Goal: Task Accomplishment & Management: Use online tool/utility

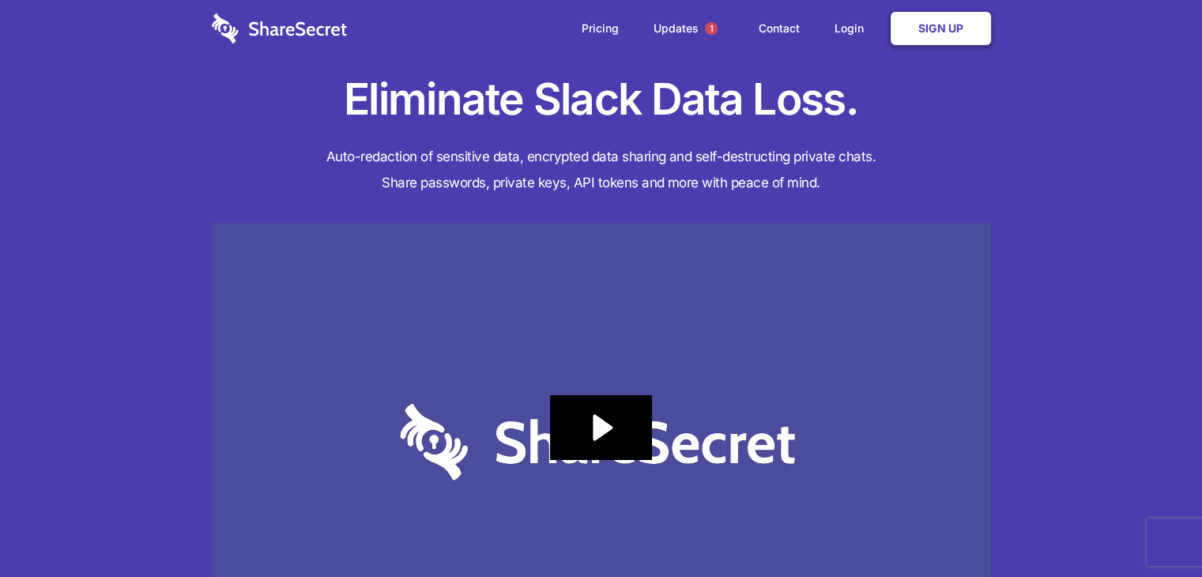
click at [942, 28] on link "Sign Up" at bounding box center [941, 28] width 100 height 33
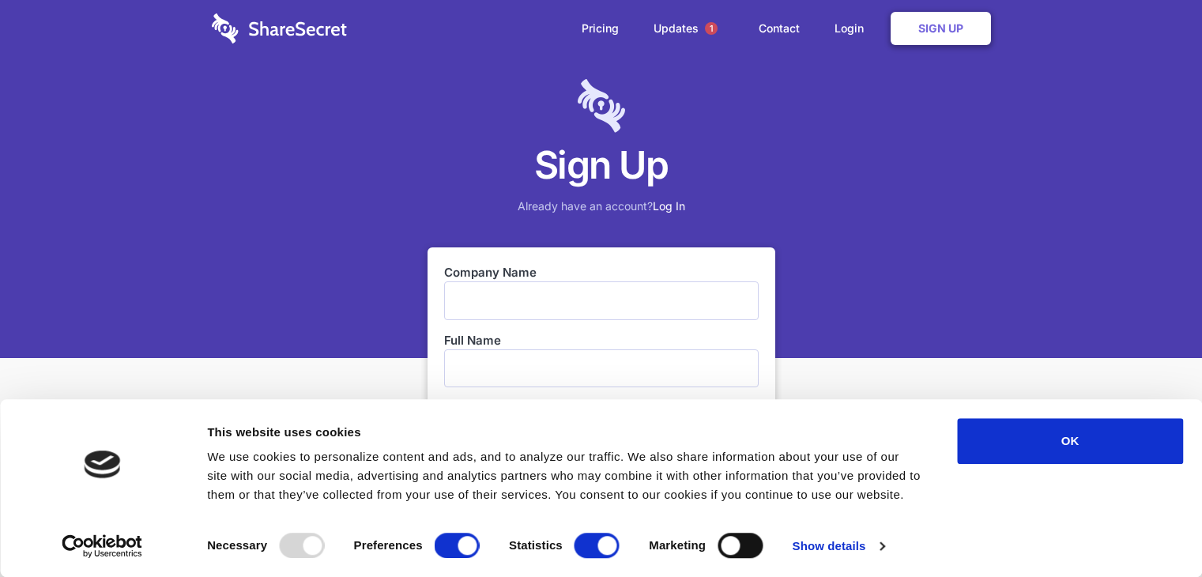
click at [486, 304] on input "text" at bounding box center [601, 300] width 315 height 38
drag, startPoint x: 0, startPoint y: 0, endPoint x: 489, endPoint y: 303, distance: 574.8
click at [489, 303] on input "text" at bounding box center [601, 300] width 315 height 38
type input "Profound.net"
click at [469, 368] on input "text" at bounding box center [601, 368] width 315 height 38
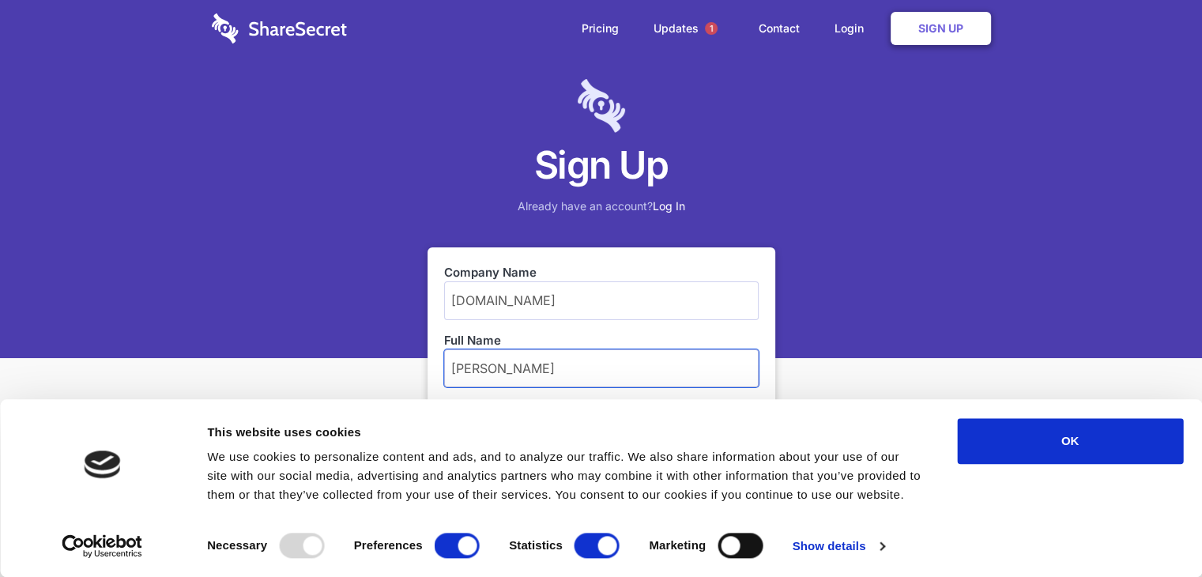
type input "Susan Wellenkamp"
click at [861, 371] on div "Sign Up Already have an account? Log In Company Name Profound.net Full Name Sus…" at bounding box center [601, 495] width 1202 height 990
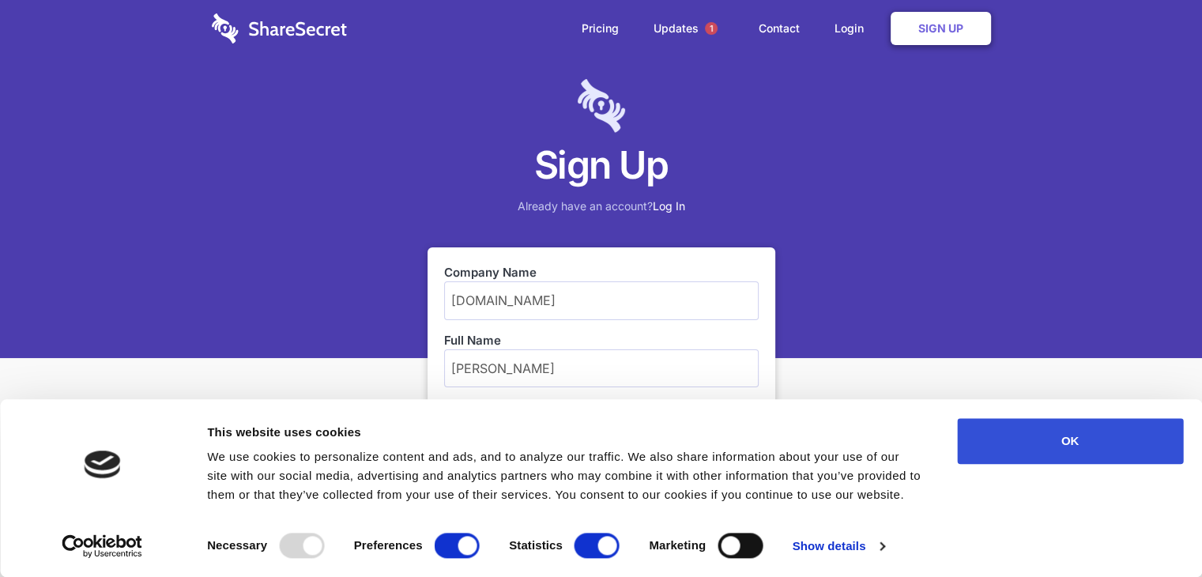
click at [1100, 431] on button "OK" at bounding box center [1070, 441] width 226 height 46
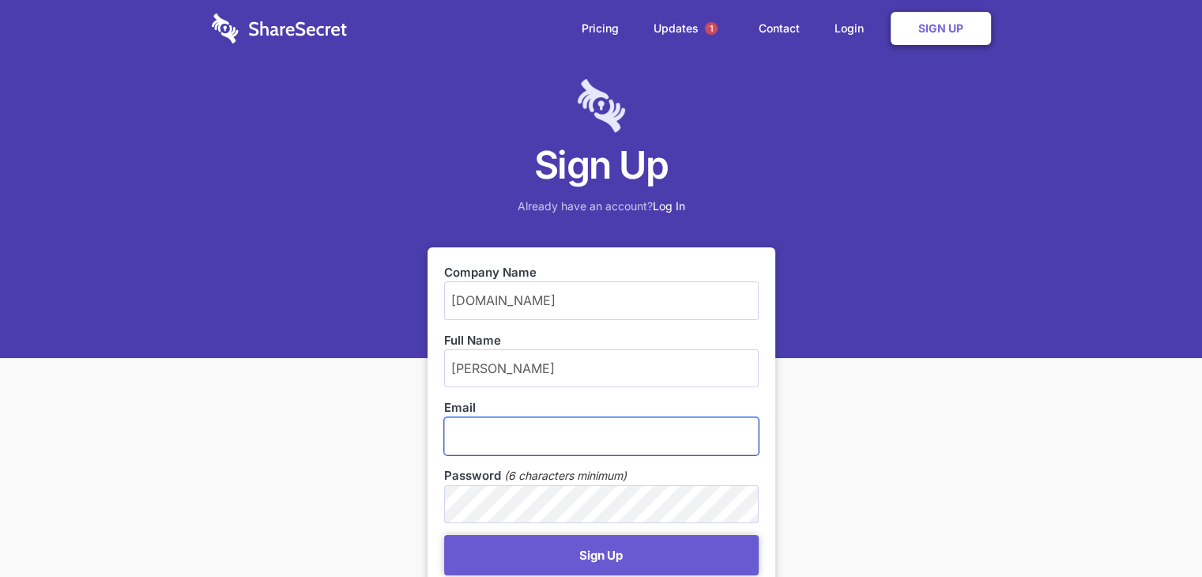
click at [483, 432] on input "email" at bounding box center [601, 436] width 315 height 38
type input "[PERSON_NAME][EMAIL_ADDRESS][DOMAIN_NAME]"
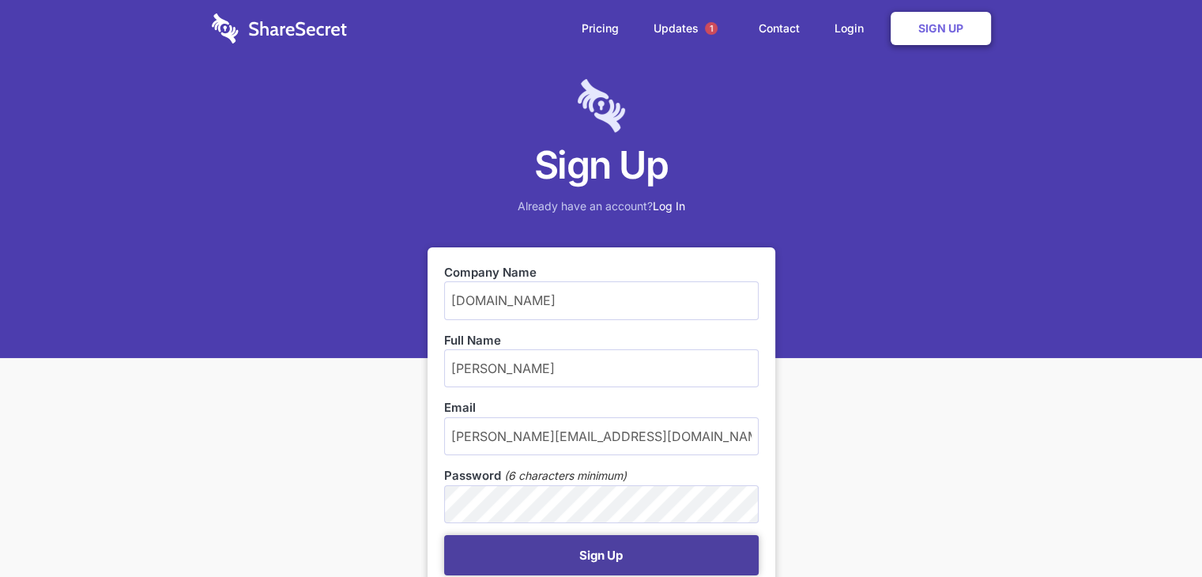
click at [515, 549] on button "Sign Up" at bounding box center [601, 555] width 315 height 40
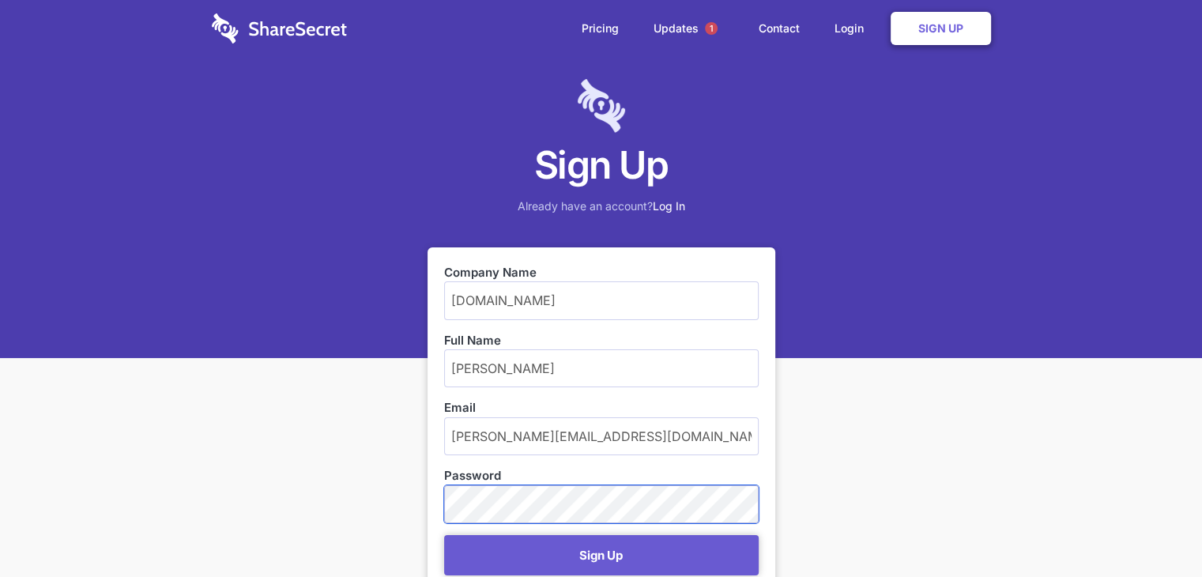
click at [406, 493] on div "Sign Up Already have an account? Log In Company Name Profound.net Full Name Sus…" at bounding box center [601, 495] width 1202 height 990
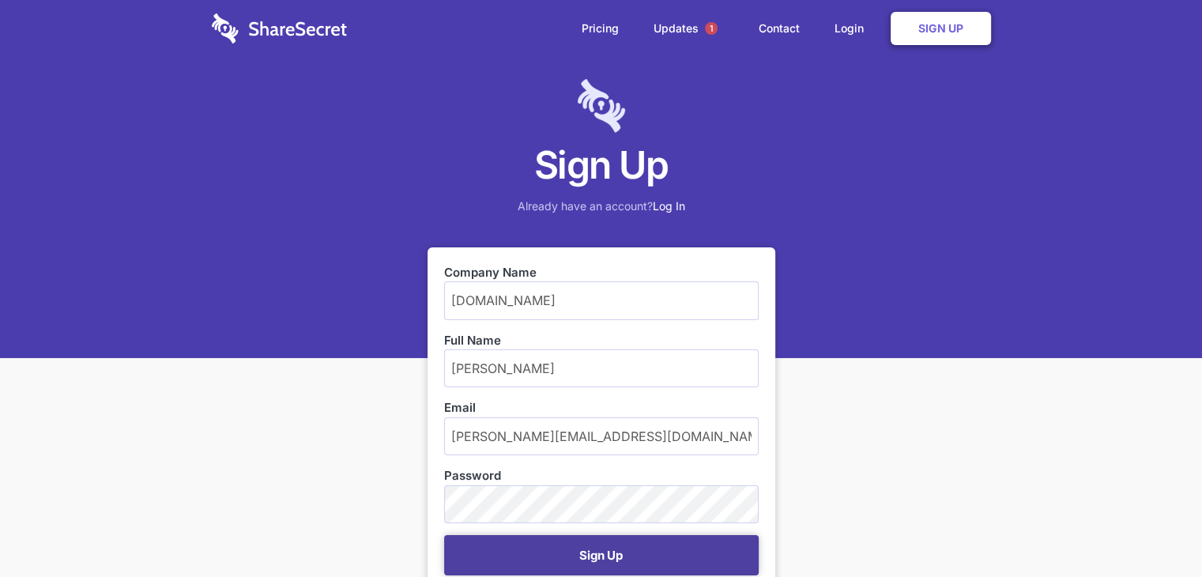
click at [587, 551] on button "Sign Up" at bounding box center [601, 555] width 315 height 40
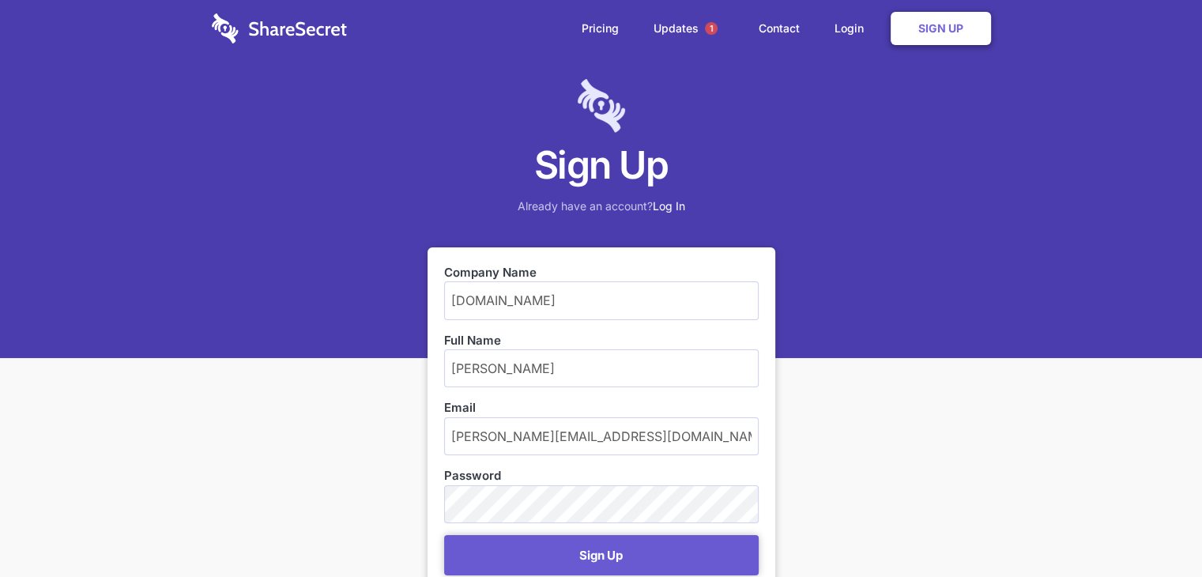
click at [669, 202] on link "Log In" at bounding box center [669, 205] width 32 height 13
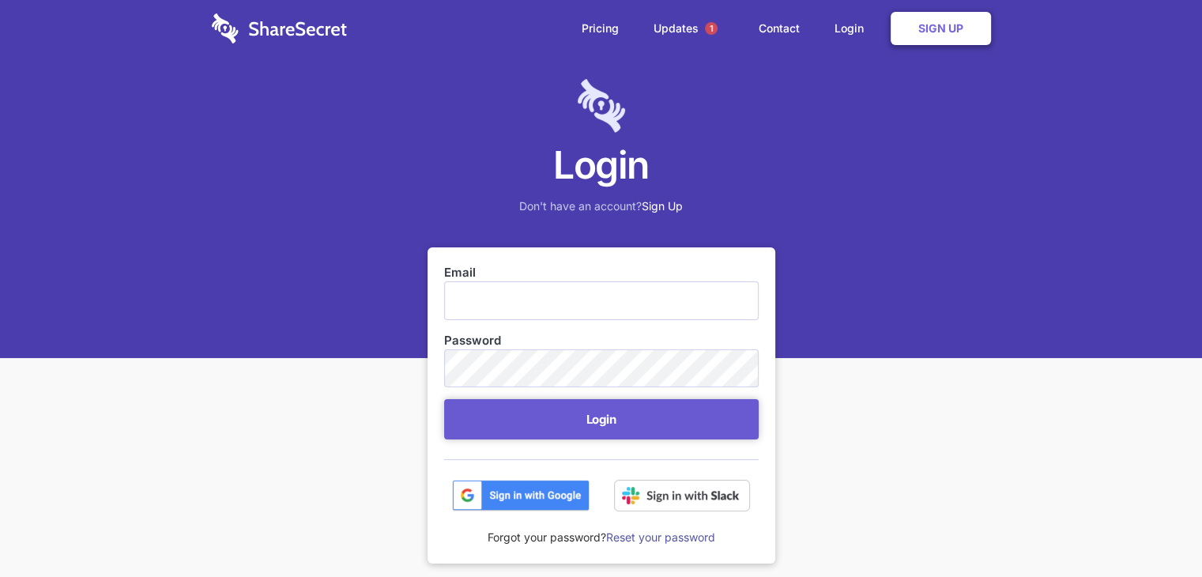
click at [451, 300] on input "Email" at bounding box center [601, 300] width 315 height 38
type input "[PERSON_NAME][EMAIL_ADDRESS][DOMAIN_NAME]"
click at [657, 537] on link "Reset your password" at bounding box center [660, 536] width 109 height 13
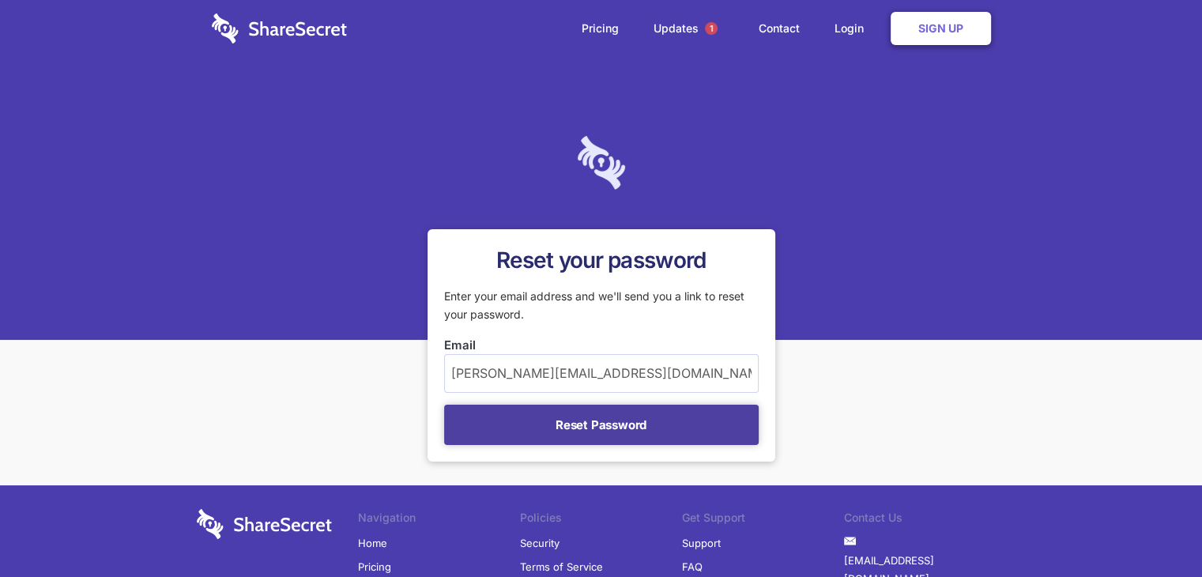
type input "[PERSON_NAME][EMAIL_ADDRESS][DOMAIN_NAME]"
click at [603, 426] on button "Reset Password" at bounding box center [601, 425] width 315 height 40
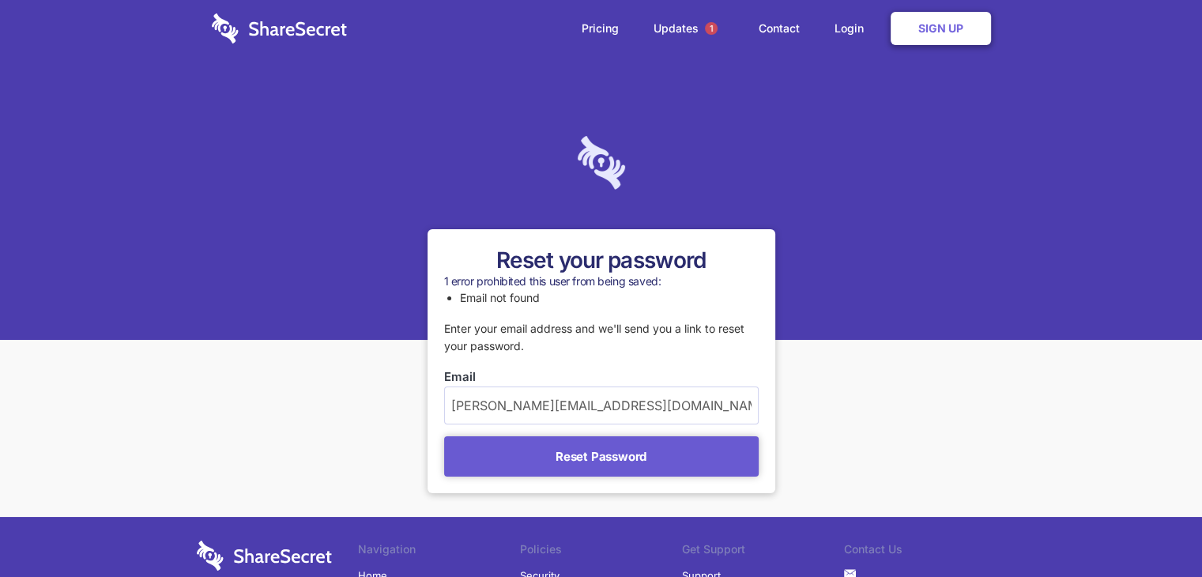
click at [866, 169] on div at bounding box center [601, 198] width 1202 height 283
click at [854, 26] on link "Login" at bounding box center [853, 28] width 69 height 49
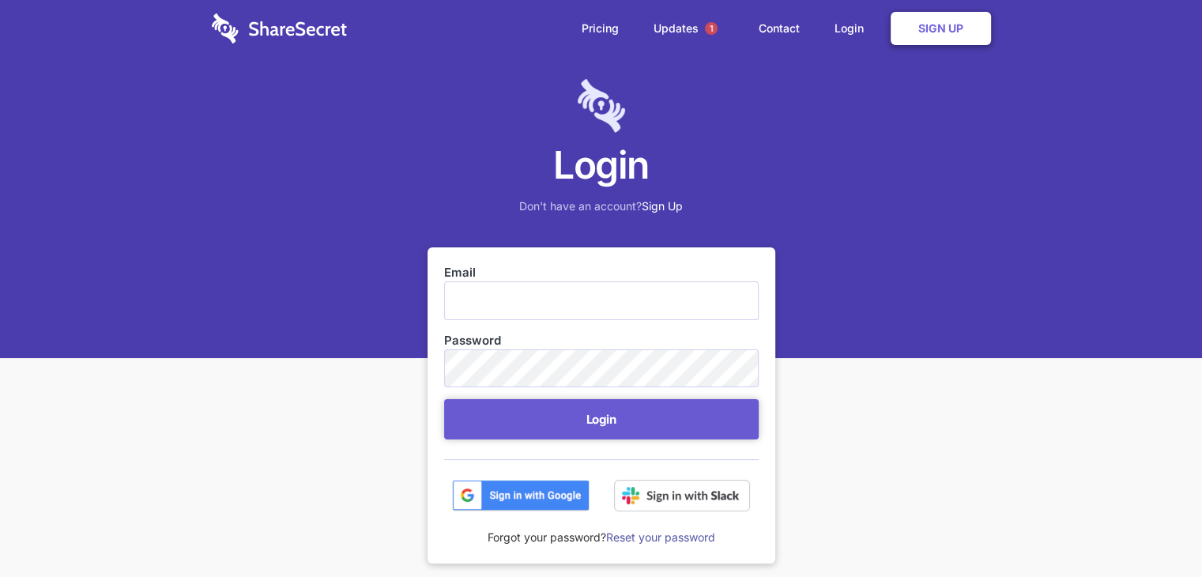
click at [466, 296] on input "Email" at bounding box center [601, 300] width 315 height 38
click at [659, 206] on link "Sign Up" at bounding box center [662, 205] width 41 height 13
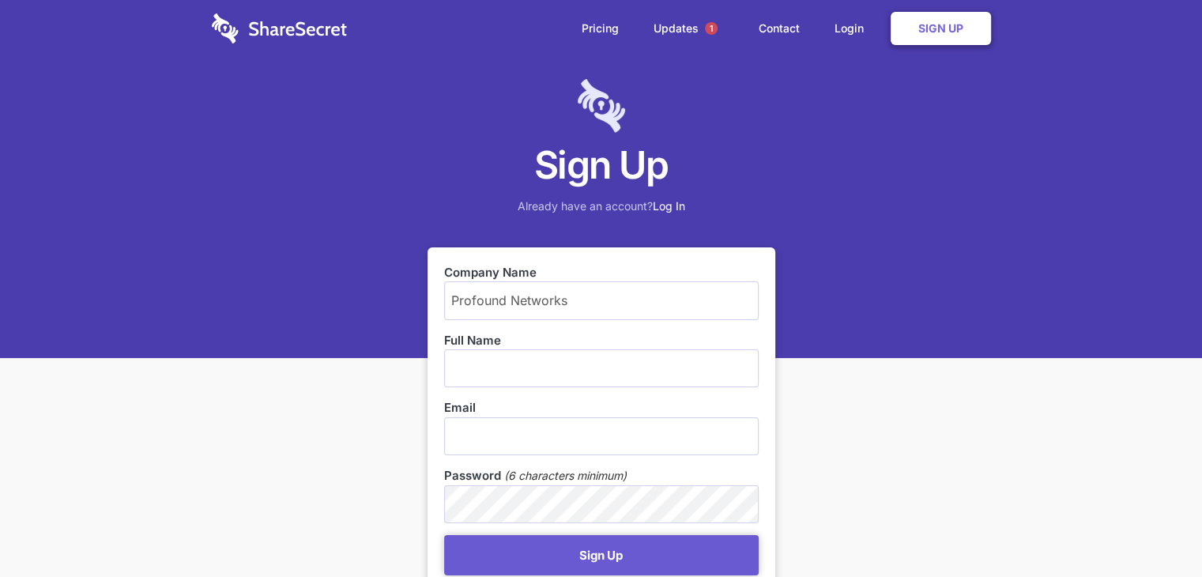
type input "Profound Networks"
type input "Susan Wellenkamp"
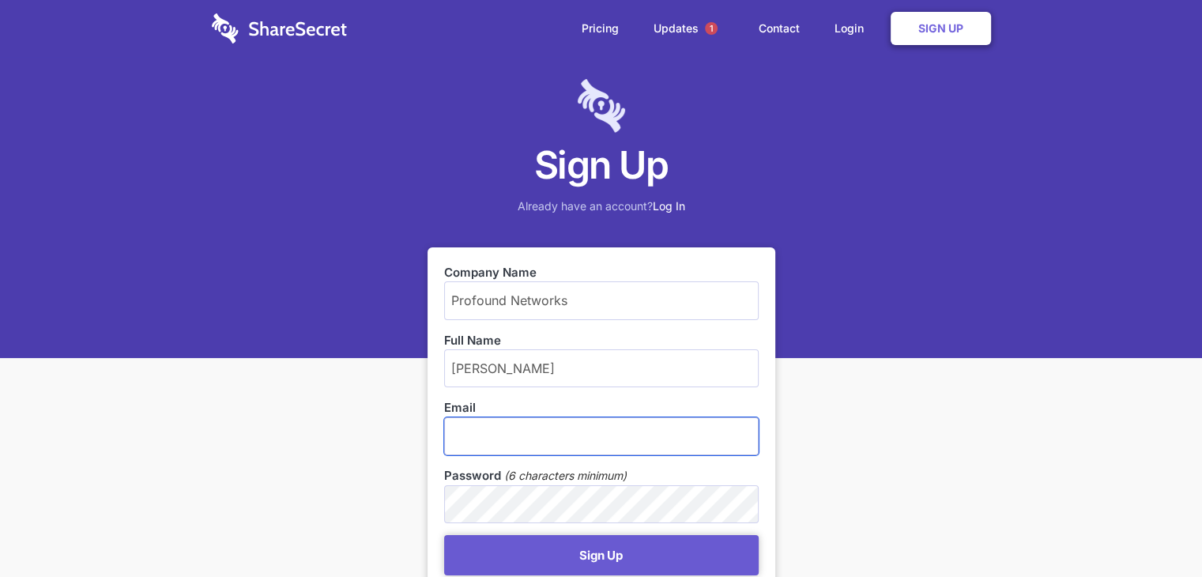
click at [470, 434] on input "email" at bounding box center [601, 436] width 315 height 38
type input "[PERSON_NAME][EMAIL_ADDRESS][DOMAIN_NAME]"
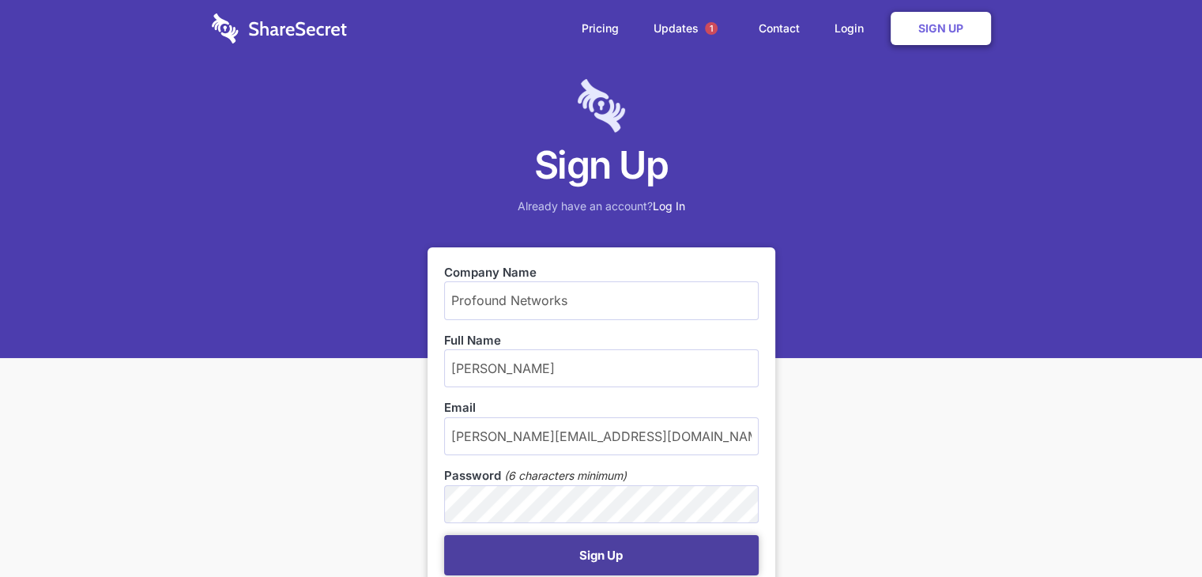
click at [598, 560] on button "Sign Up" at bounding box center [601, 555] width 315 height 40
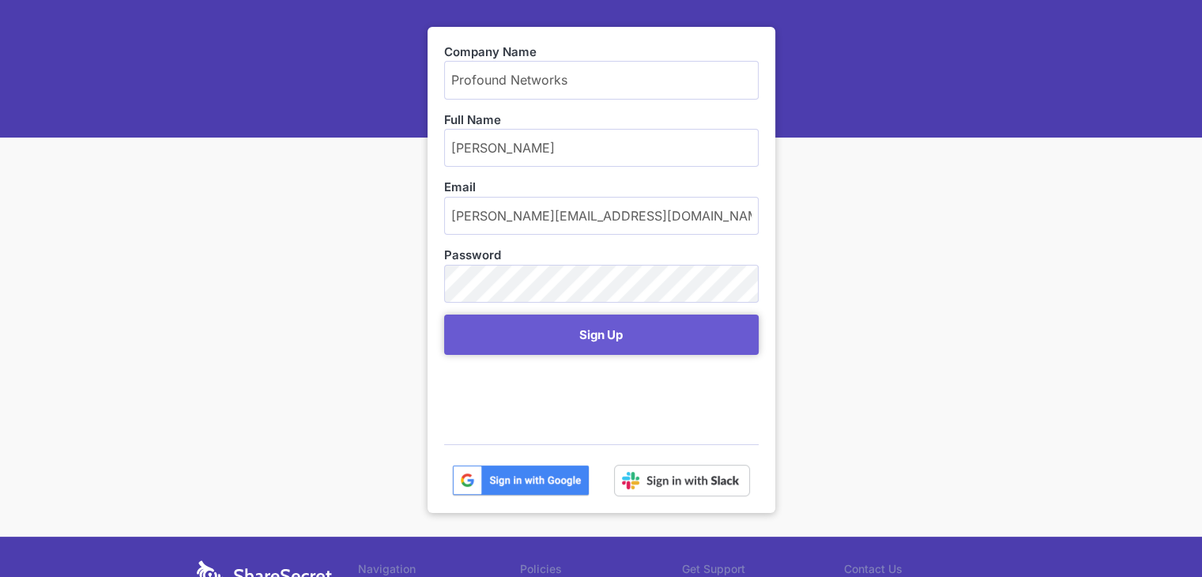
scroll to position [220, 0]
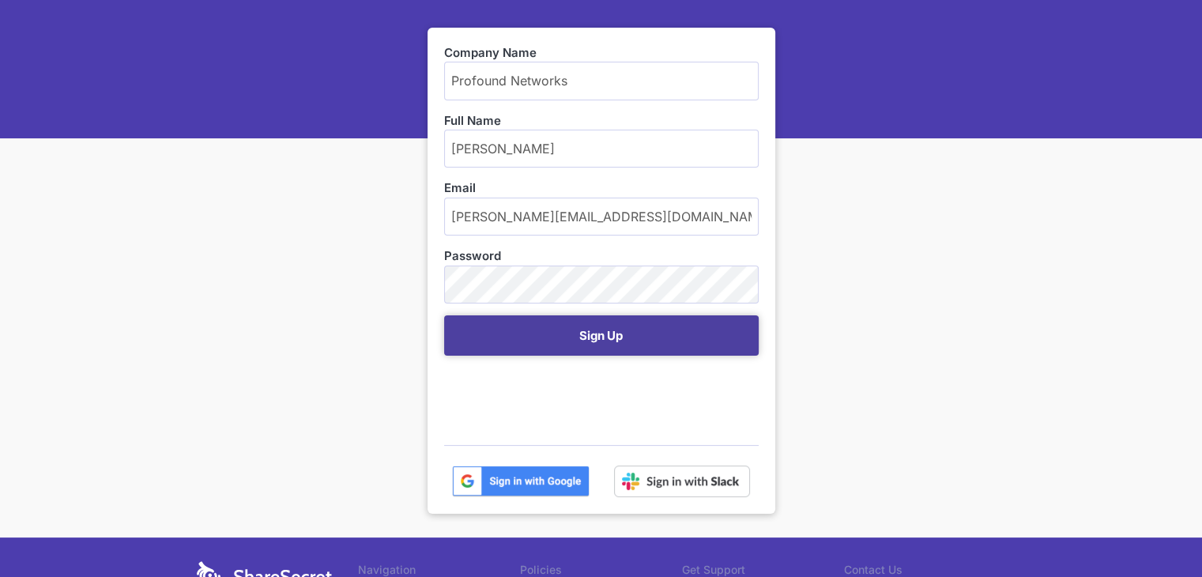
click at [598, 333] on button "Sign Up" at bounding box center [601, 335] width 315 height 40
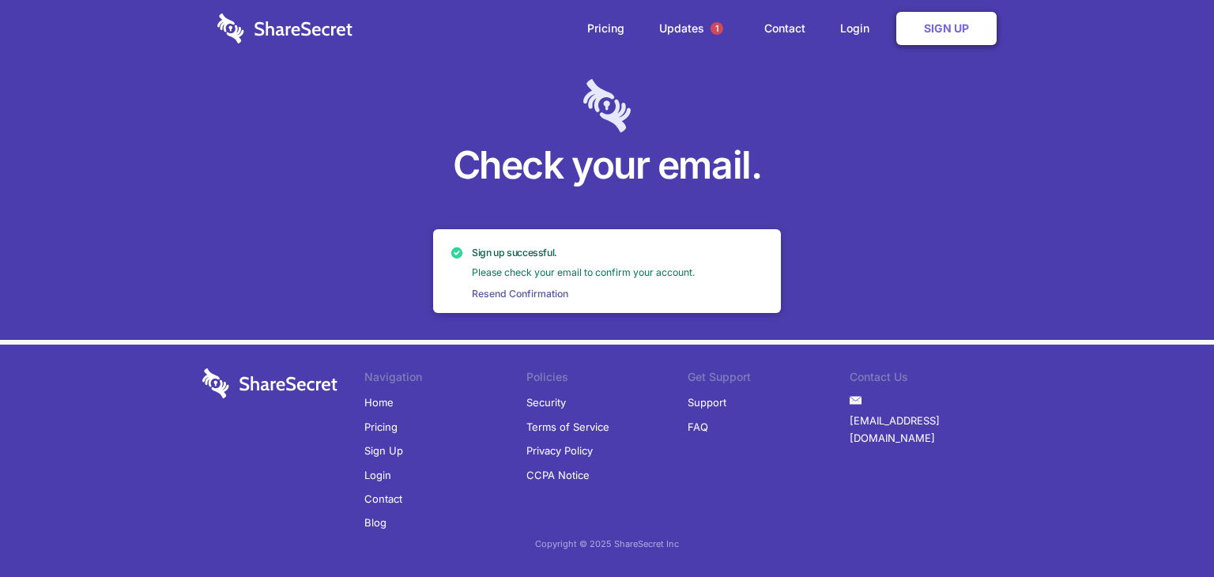
drag, startPoint x: 1213, startPoint y: 140, endPoint x: 1214, endPoint y: 201, distance: 60.9
click at [1214, 201] on div "Check your email." at bounding box center [607, 170] width 1214 height 340
click at [1195, 542] on div "Copyright © 2025 ShareSecret Inc" at bounding box center [607, 543] width 1214 height 17
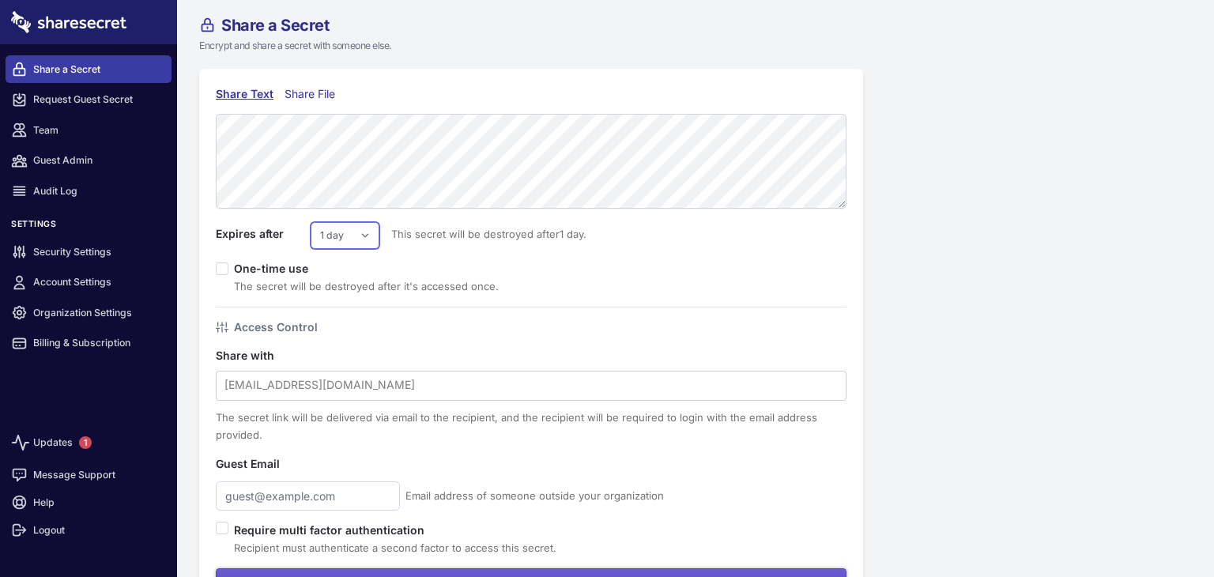
click at [368, 239] on select "1 day 2 days 3 days 4 days 5 days 6 days 7 days" at bounding box center [345, 235] width 69 height 27
select select "3"
click at [311, 222] on select "1 day 2 days 3 days 4 days 5 days 6 days 7 days" at bounding box center [345, 235] width 69 height 27
click at [221, 267] on input "checkbox" at bounding box center [222, 268] width 13 height 13
checkbox input "true"
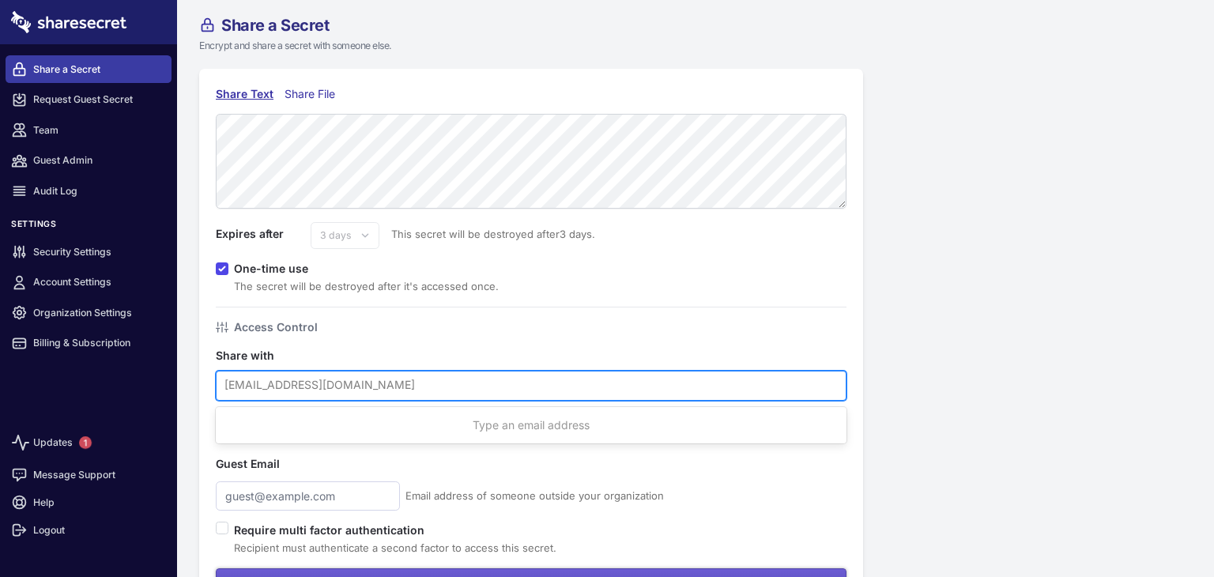
click at [228, 386] on div at bounding box center [531, 385] width 613 height 21
type input "[PERSON_NAME][EMAIL_ADDRESS][DOMAIN_NAME]"
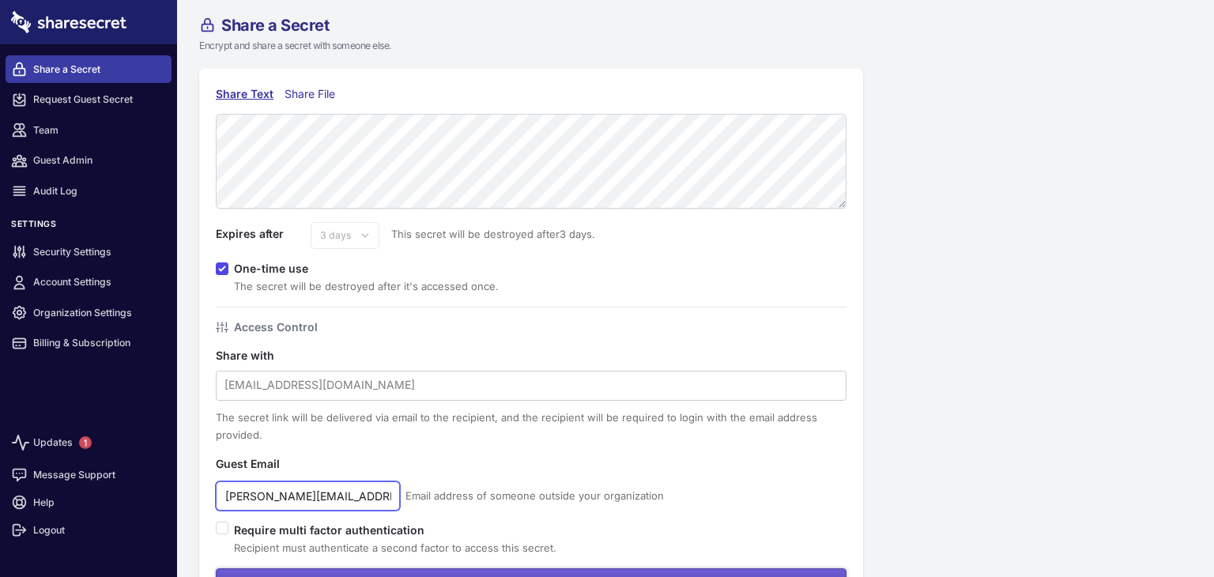
type input "[PERSON_NAME][EMAIL_ADDRESS][DOMAIN_NAME]"
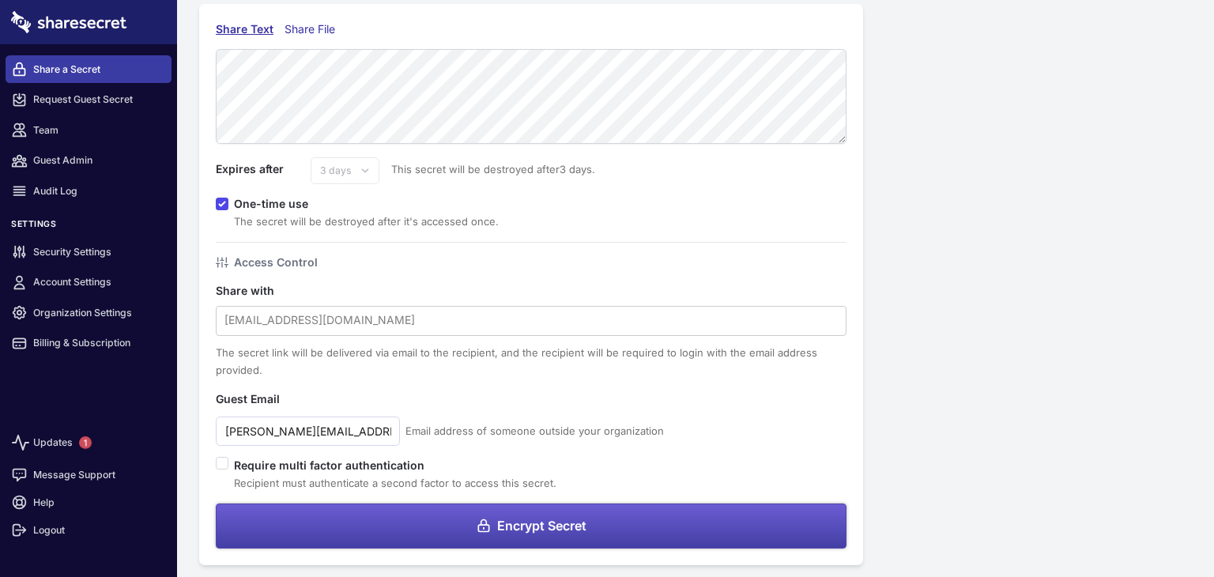
scroll to position [68, 0]
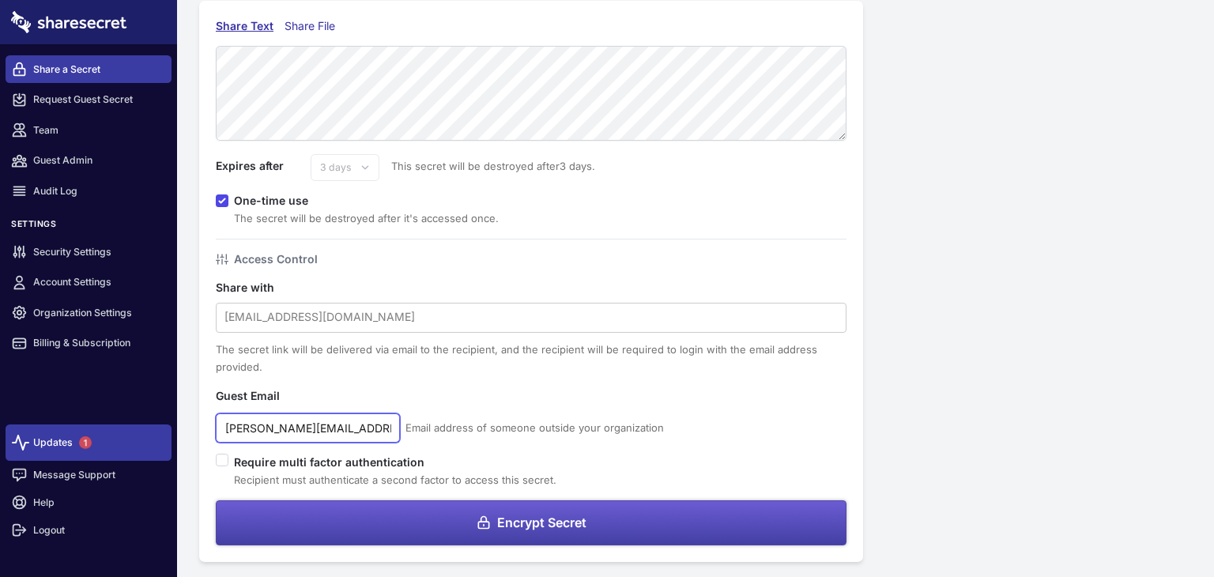
drag, startPoint x: 363, startPoint y: 426, endPoint x: 168, endPoint y: 433, distance: 194.6
click at [168, 433] on div "Close sidebar Share a Secret Request Guest Secret Team Guest Admin Audit Log Se…" at bounding box center [607, 288] width 1214 height 577
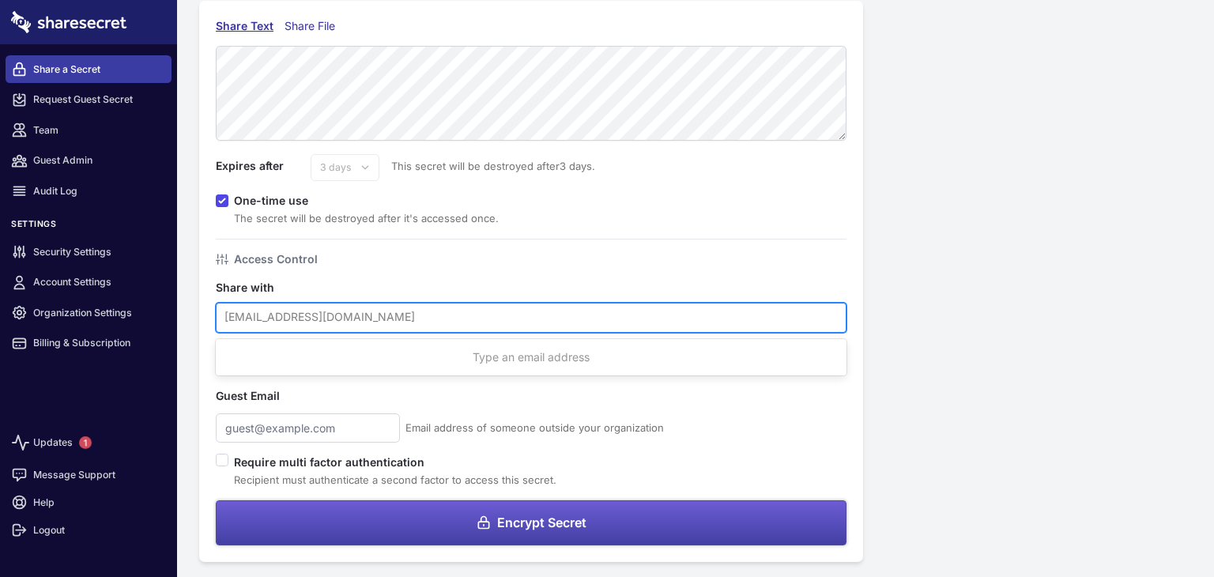
click at [260, 315] on div at bounding box center [531, 317] width 613 height 21
paste input "[PERSON_NAME][EMAIL_ADDRESS][DOMAIN_NAME]"
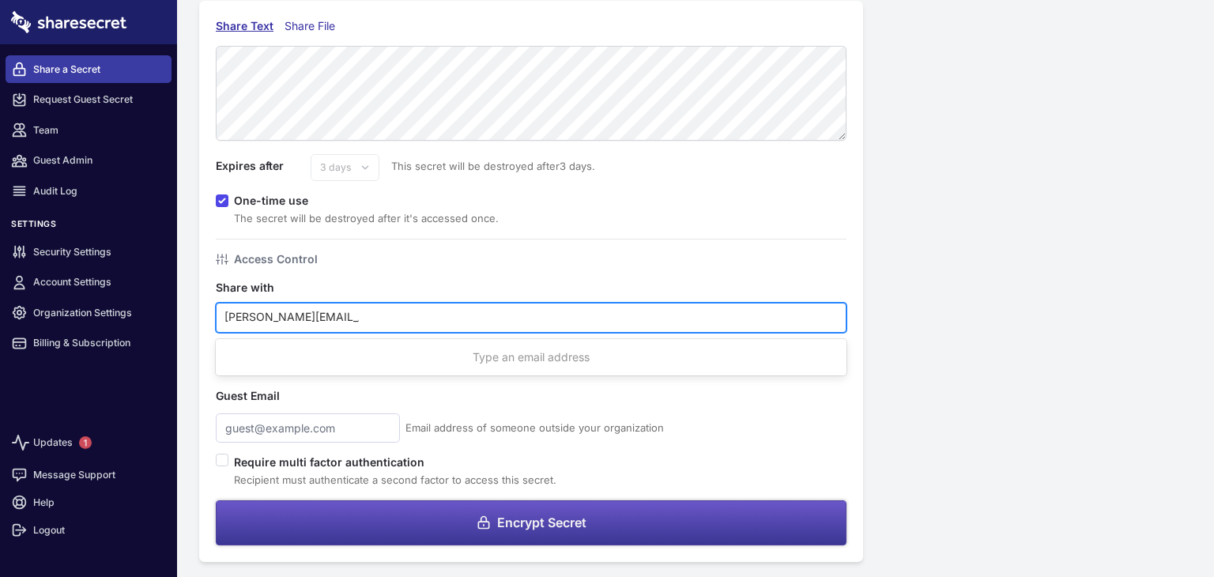
type input "[PERSON_NAME][EMAIL_ADDRESS][DOMAIN_NAME]"
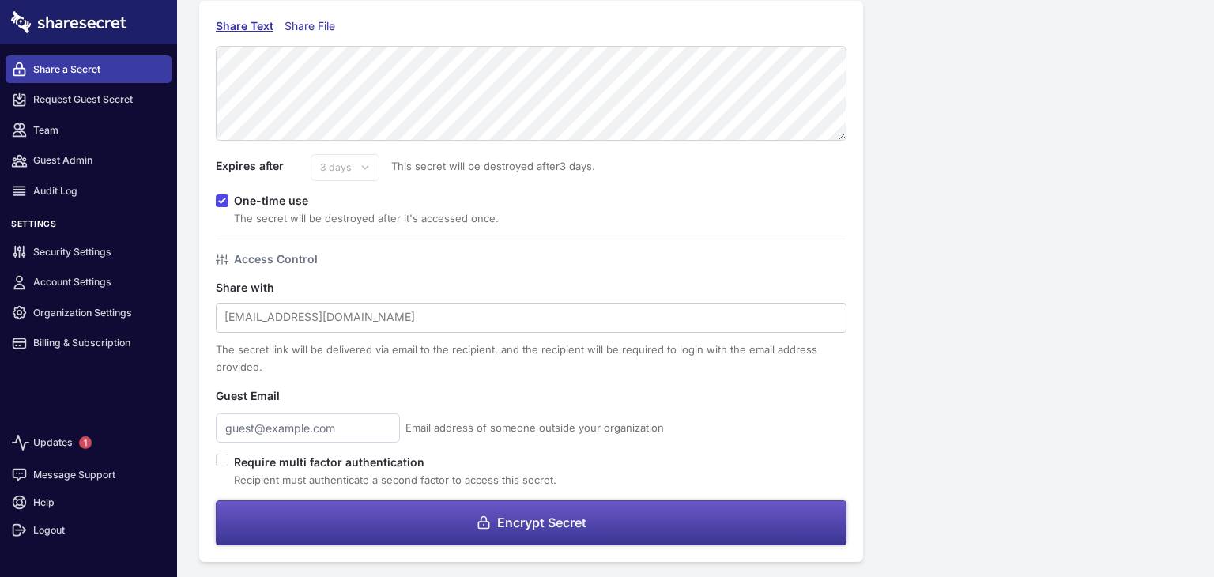
click at [564, 523] on span "Encrypt Secret" at bounding box center [541, 522] width 89 height 13
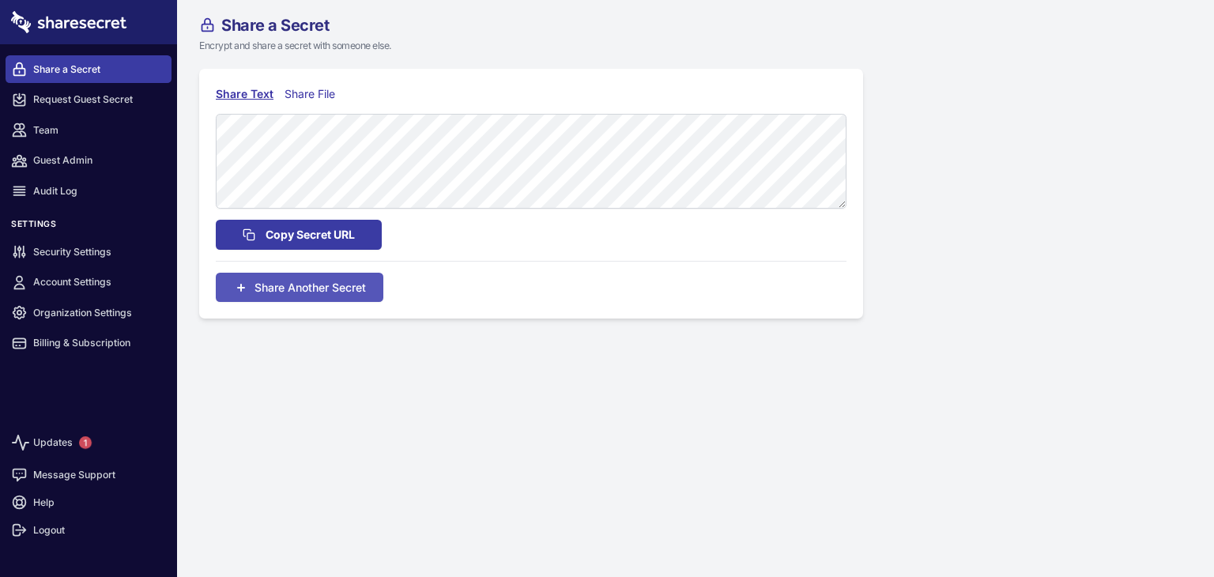
scroll to position [0, 0]
click at [316, 230] on span "Copy Secret URL" at bounding box center [310, 234] width 89 height 17
